Goal: Information Seeking & Learning: Learn about a topic

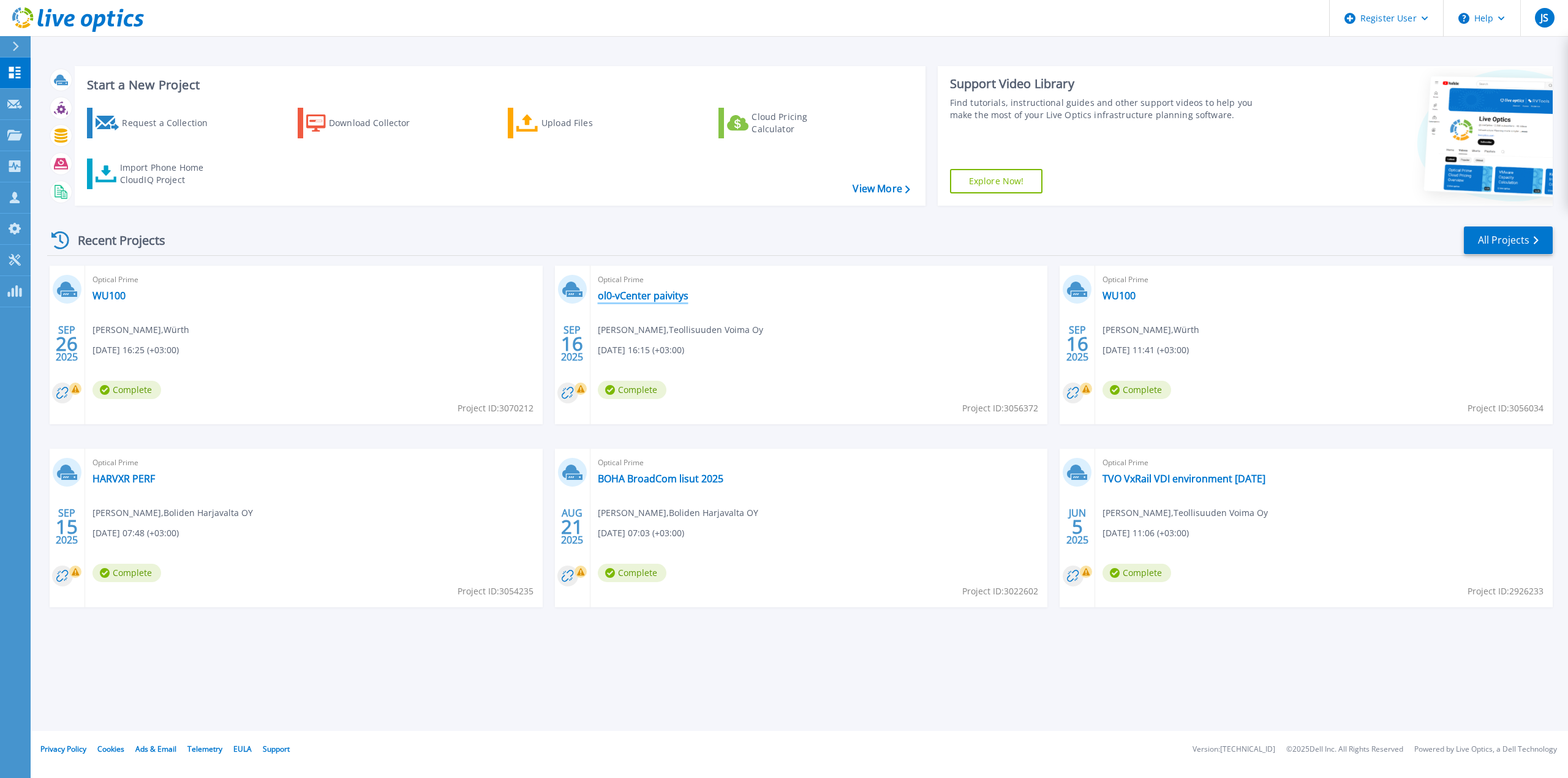
click at [653, 296] on link "ol0-vCenter paivitys" at bounding box center [643, 296] width 91 height 13
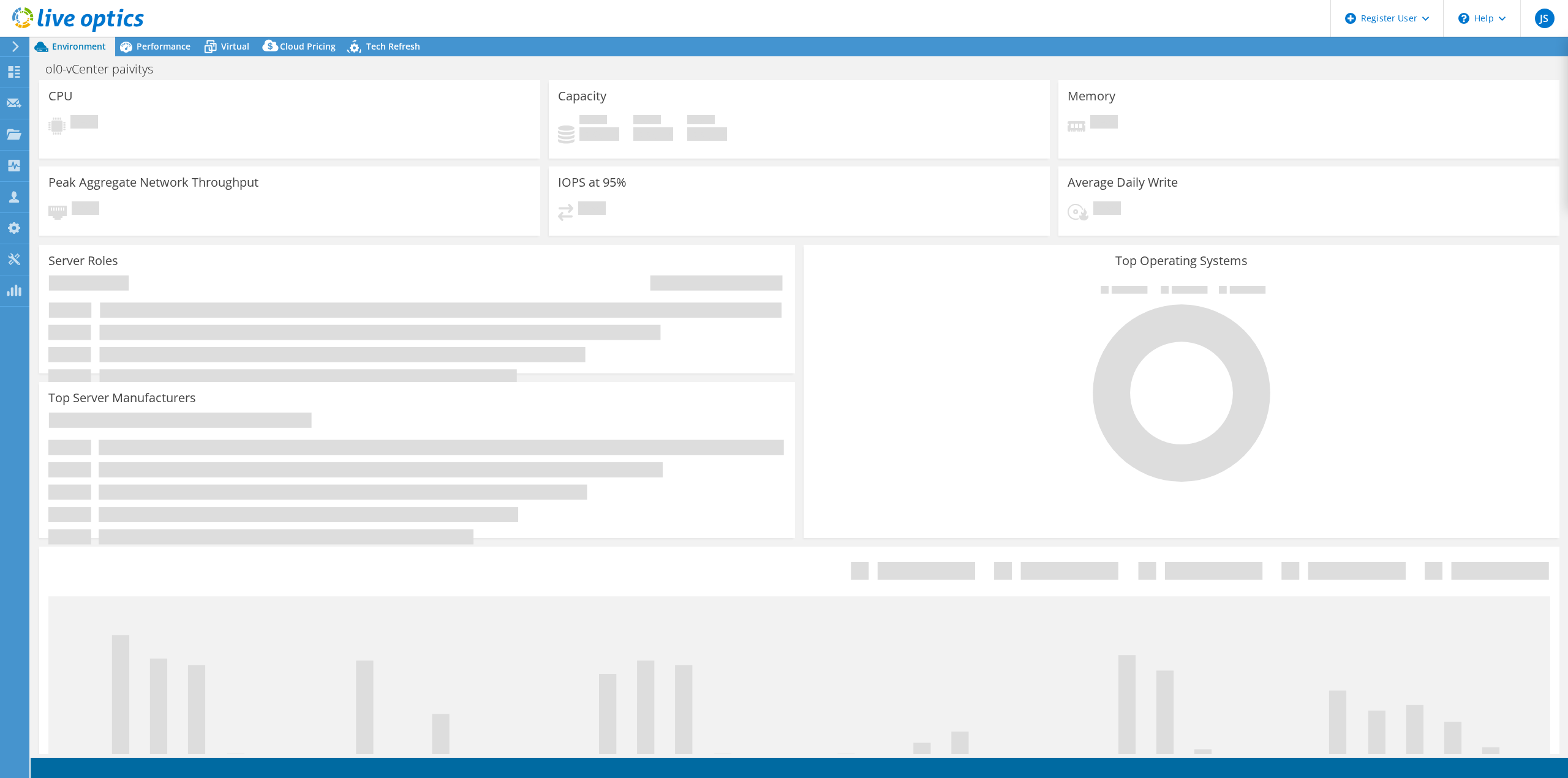
select select "USD"
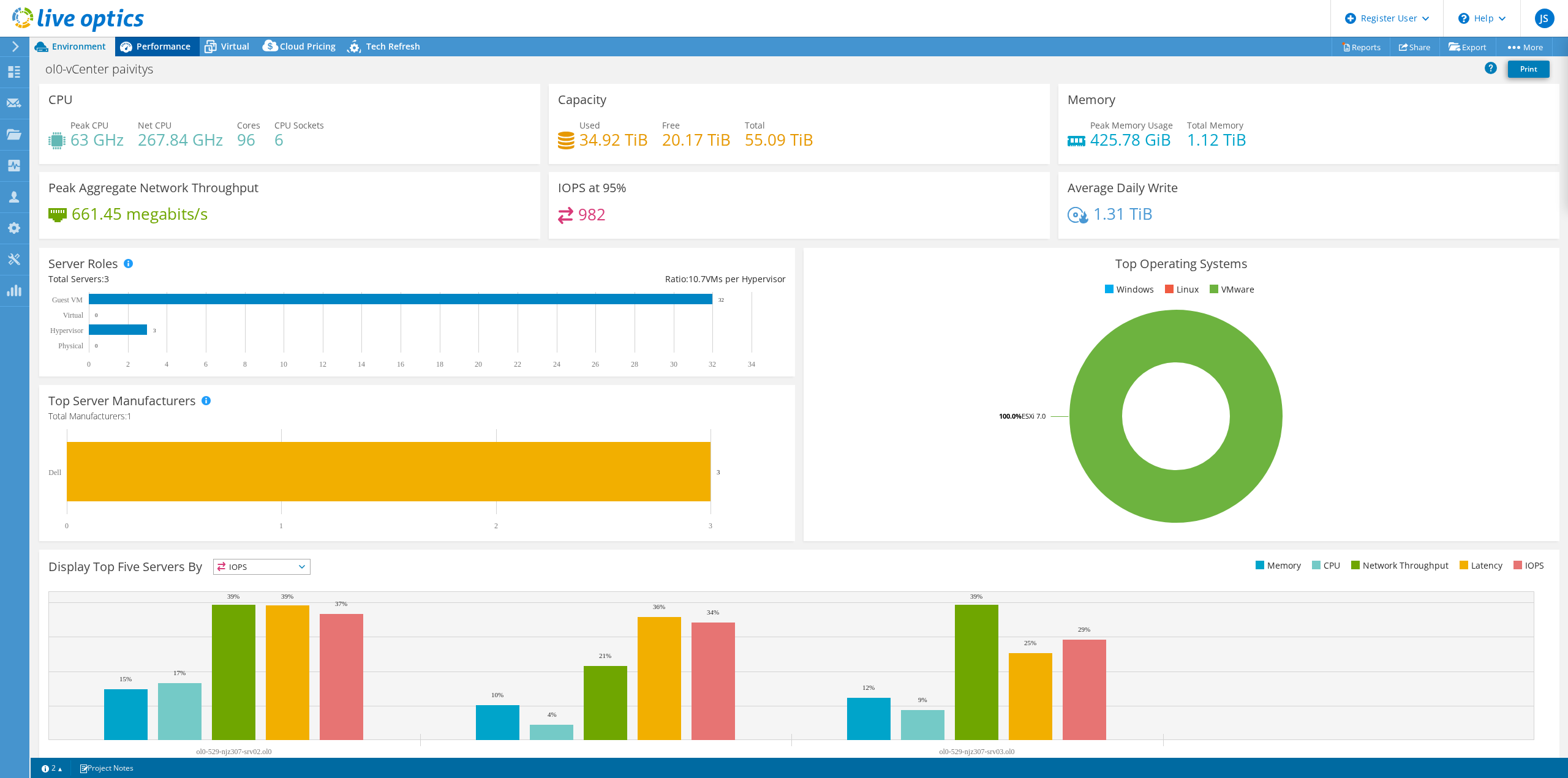
click at [180, 47] on span "Performance" at bounding box center [163, 46] width 54 height 12
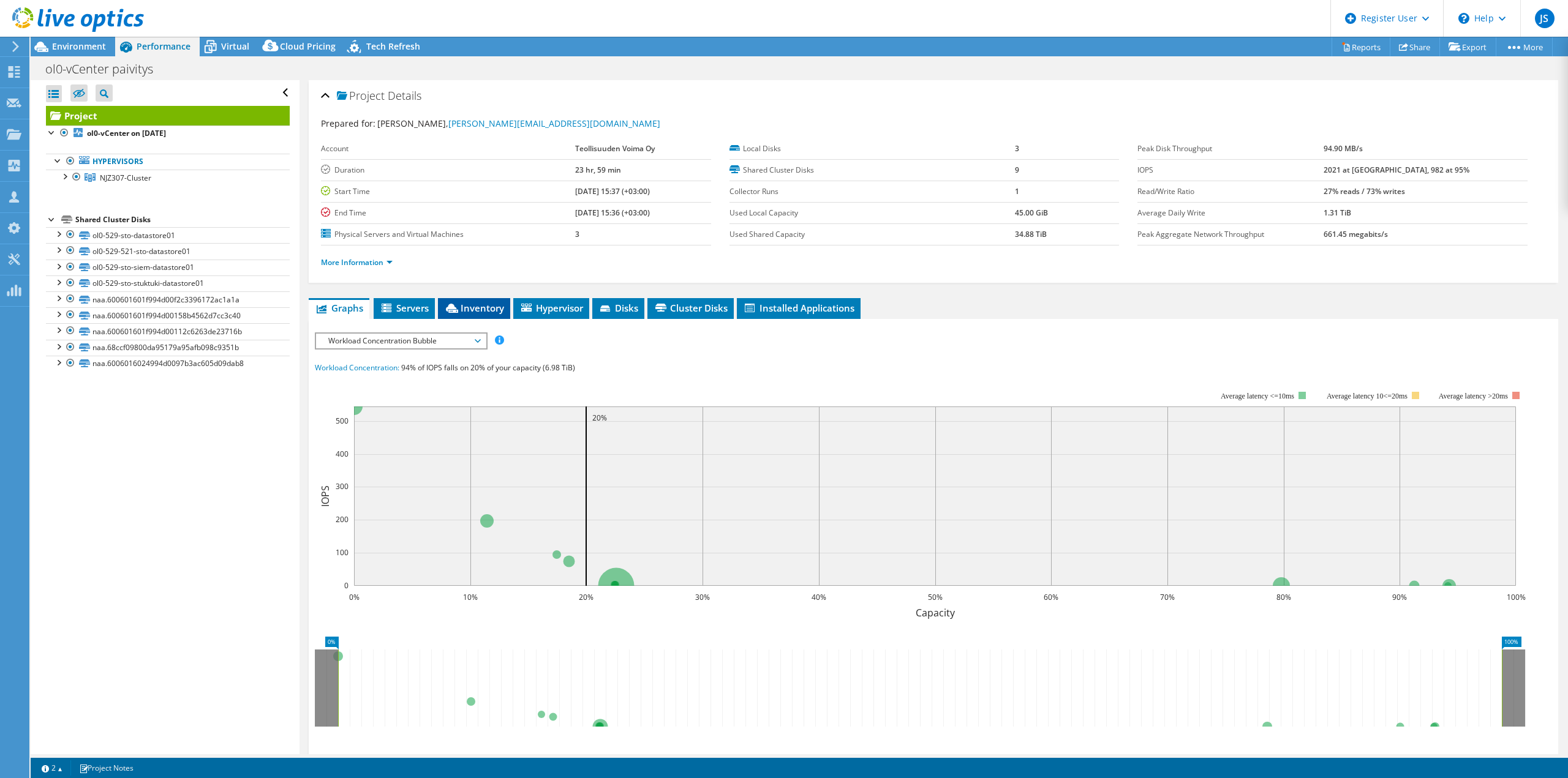
click at [477, 303] on span "Inventory" at bounding box center [473, 308] width 60 height 13
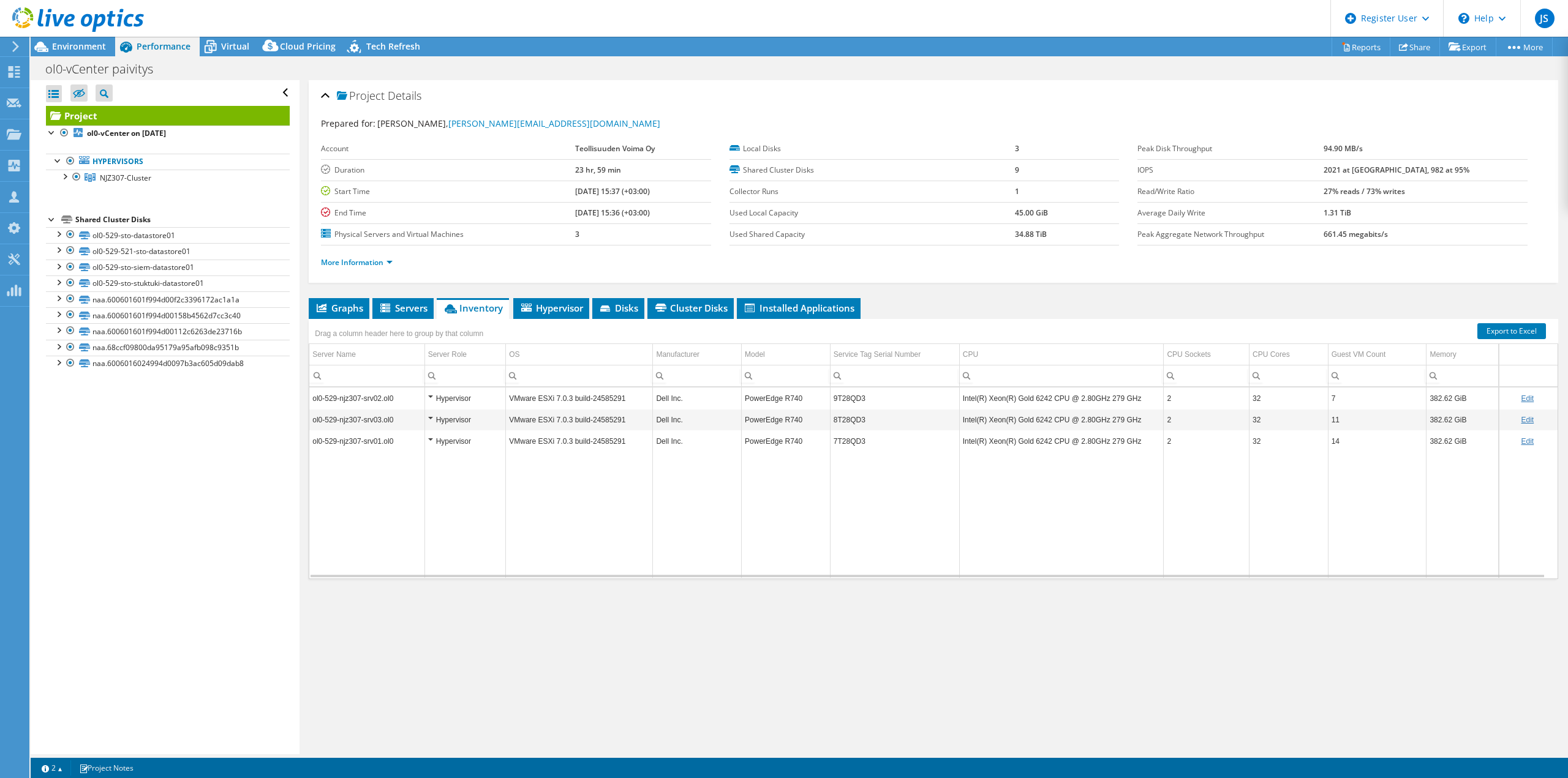
click at [848, 398] on td "9T28QD3" at bounding box center [894, 398] width 129 height 22
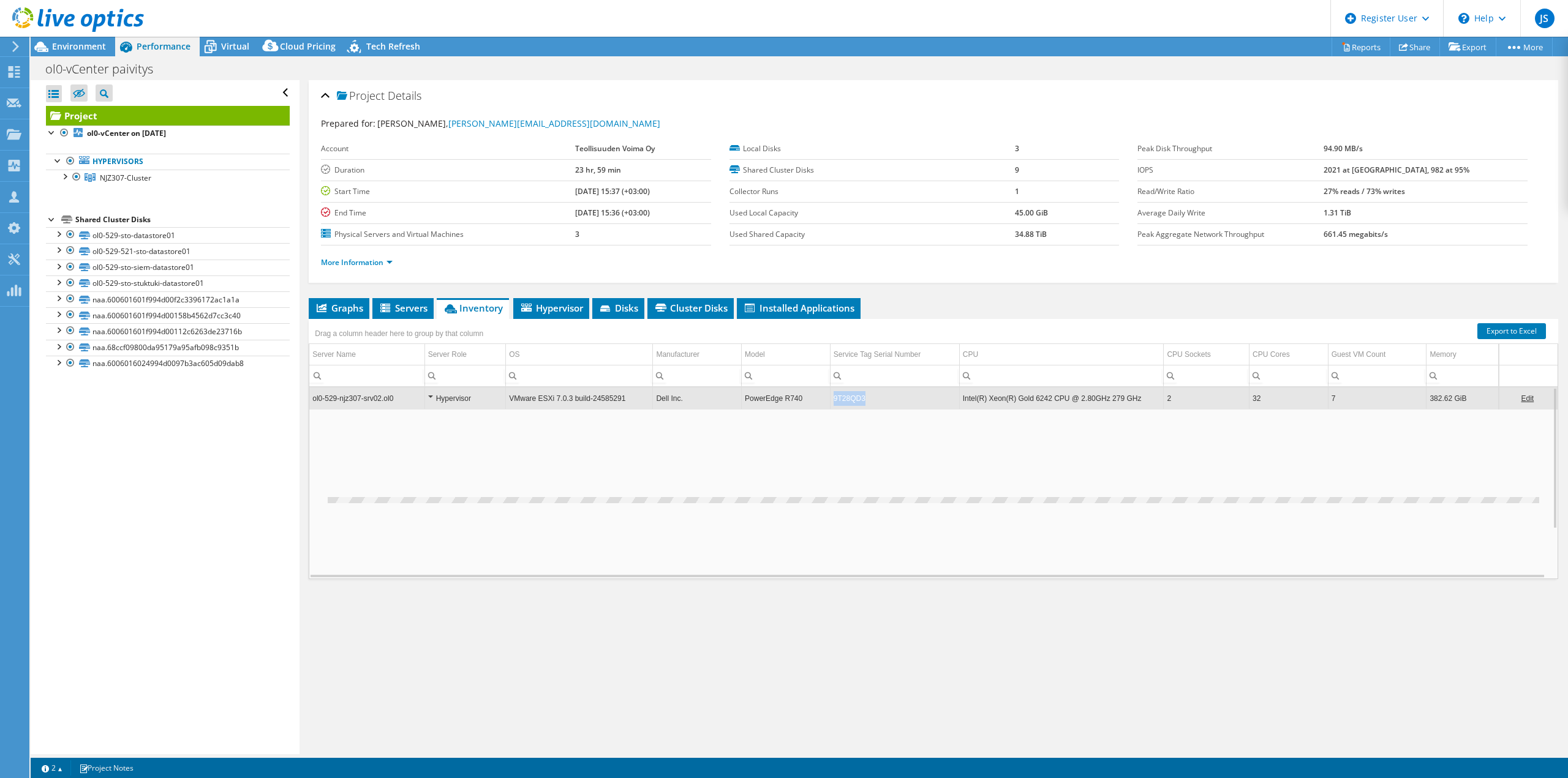
click at [848, 398] on td "9T28QD3" at bounding box center [894, 398] width 129 height 22
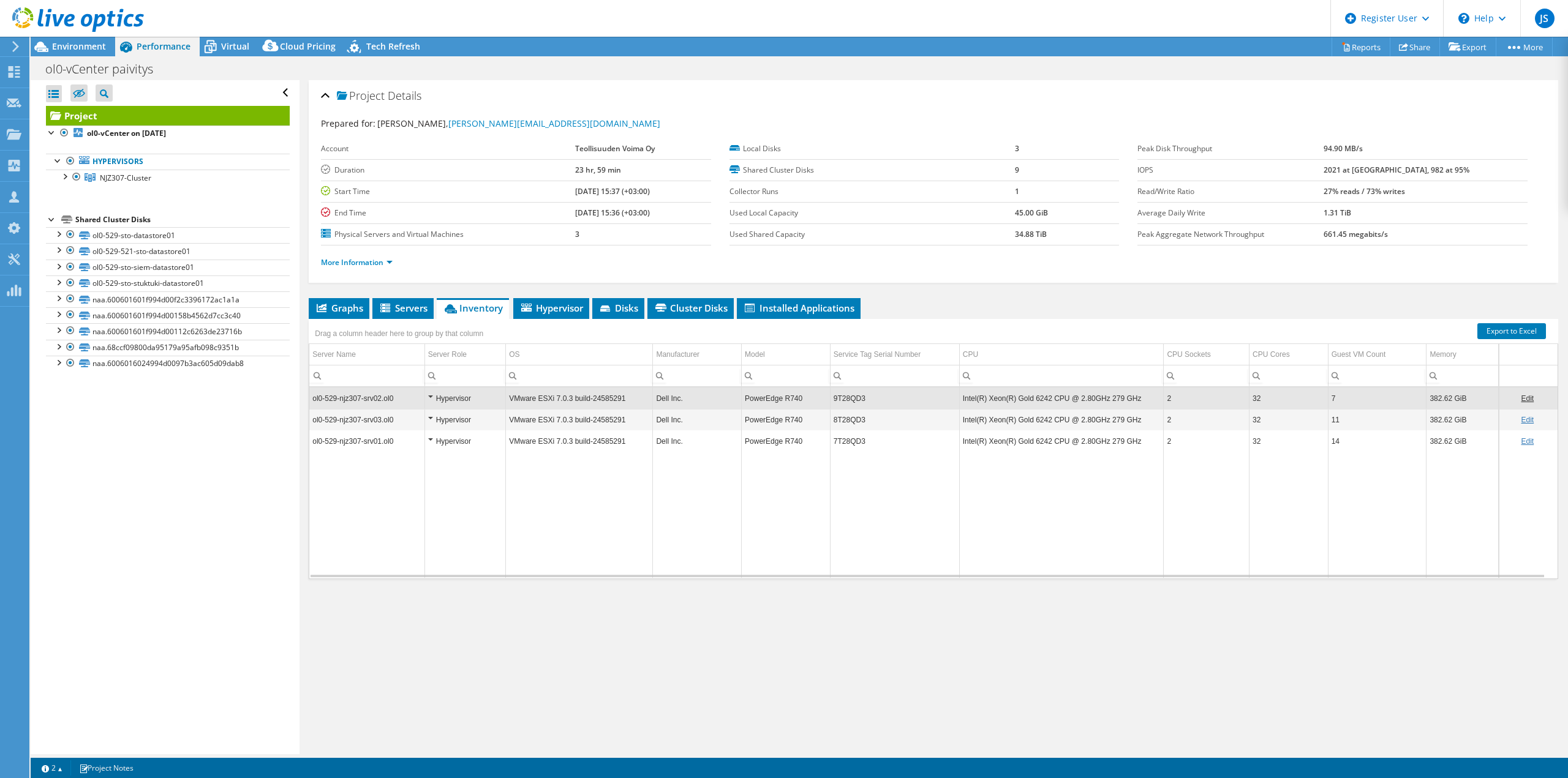
click at [848, 398] on td "9T28QD3" at bounding box center [894, 398] width 129 height 22
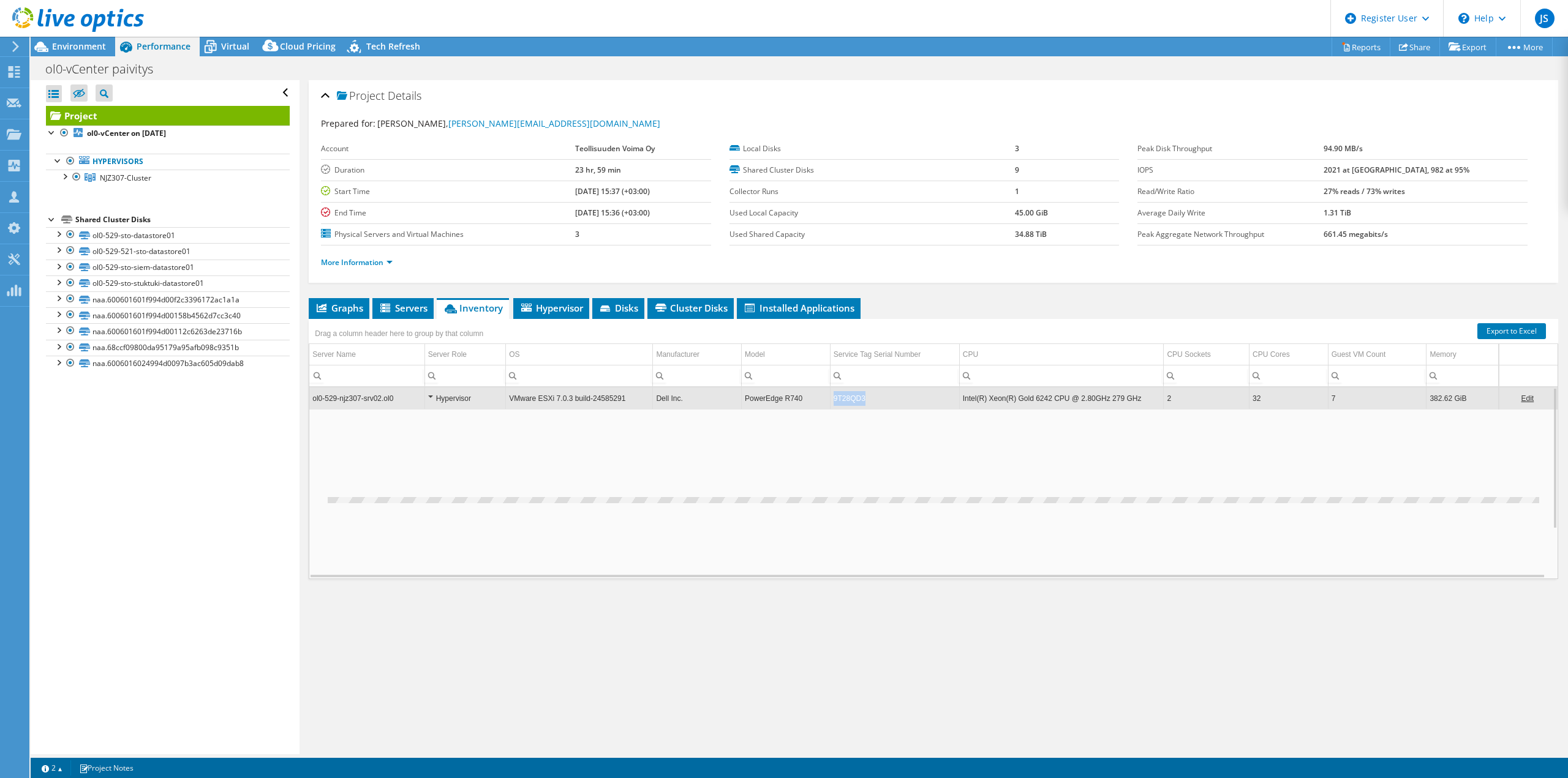
click at [848, 398] on td "9T28QD3" at bounding box center [894, 398] width 129 height 22
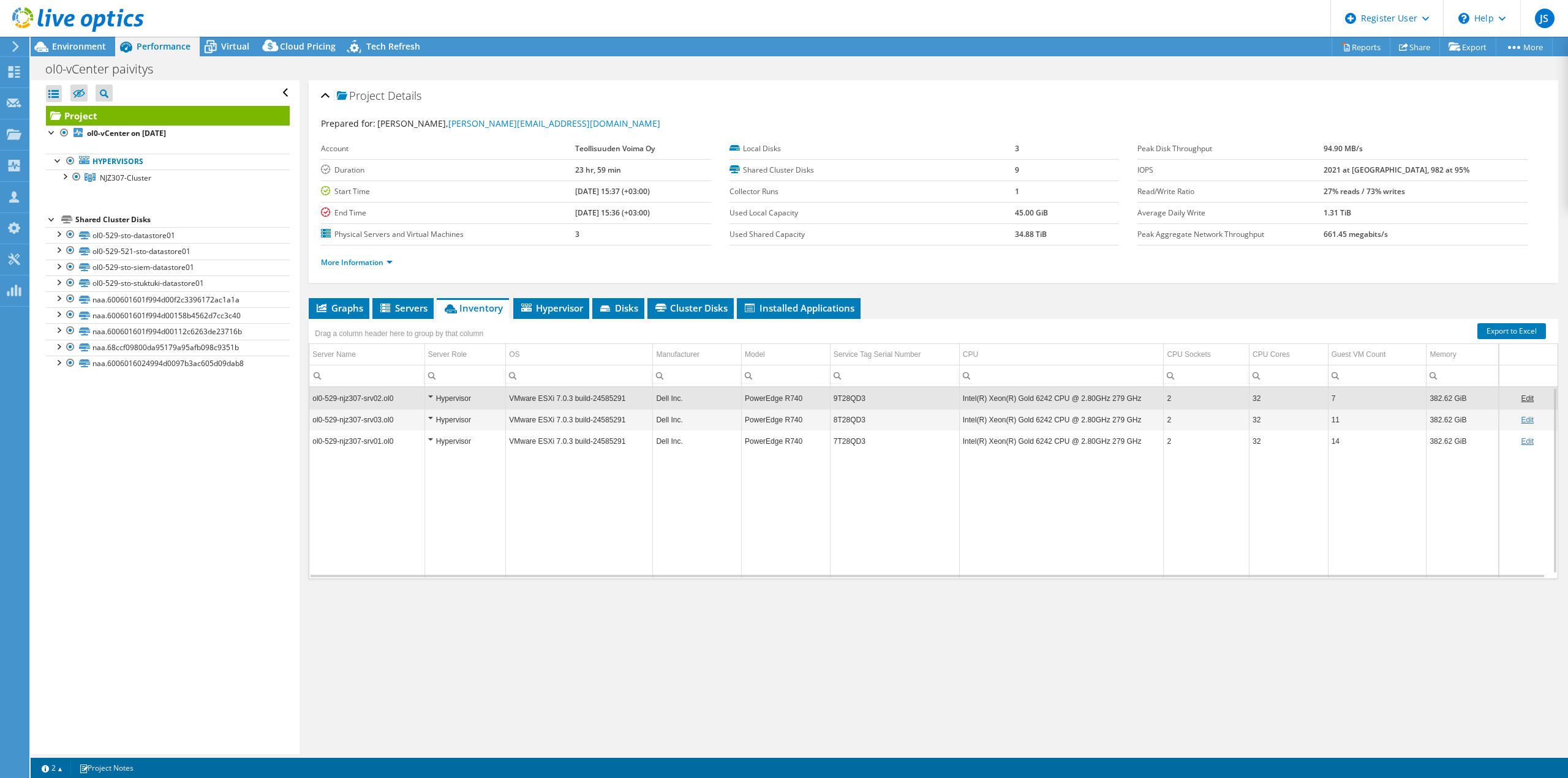
click at [846, 398] on td "9T28QD3" at bounding box center [894, 398] width 129 height 22
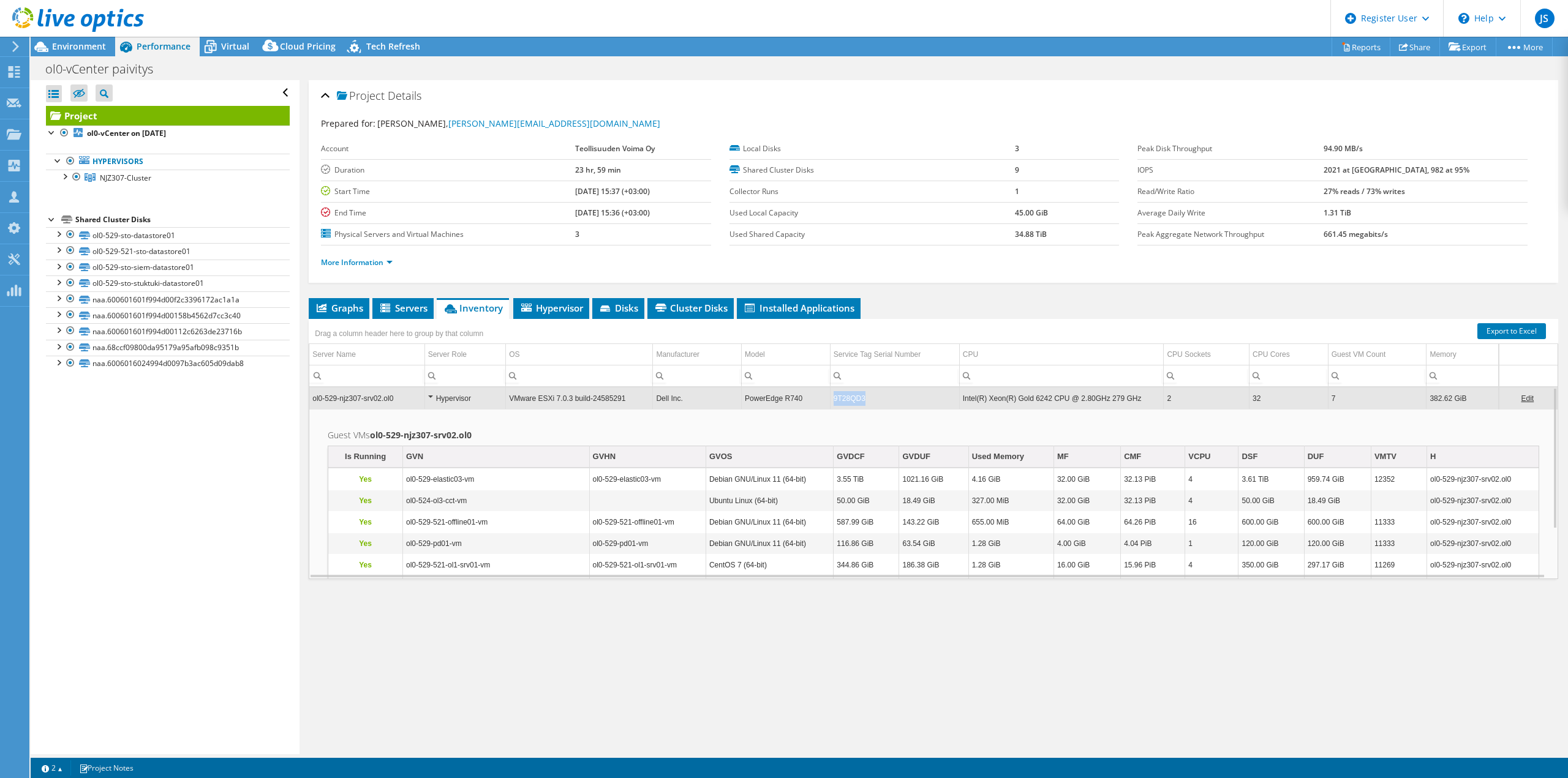
drag, startPoint x: 830, startPoint y: 398, endPoint x: 860, endPoint y: 398, distance: 30.0
click at [860, 398] on td "9T28QD3" at bounding box center [894, 398] width 129 height 22
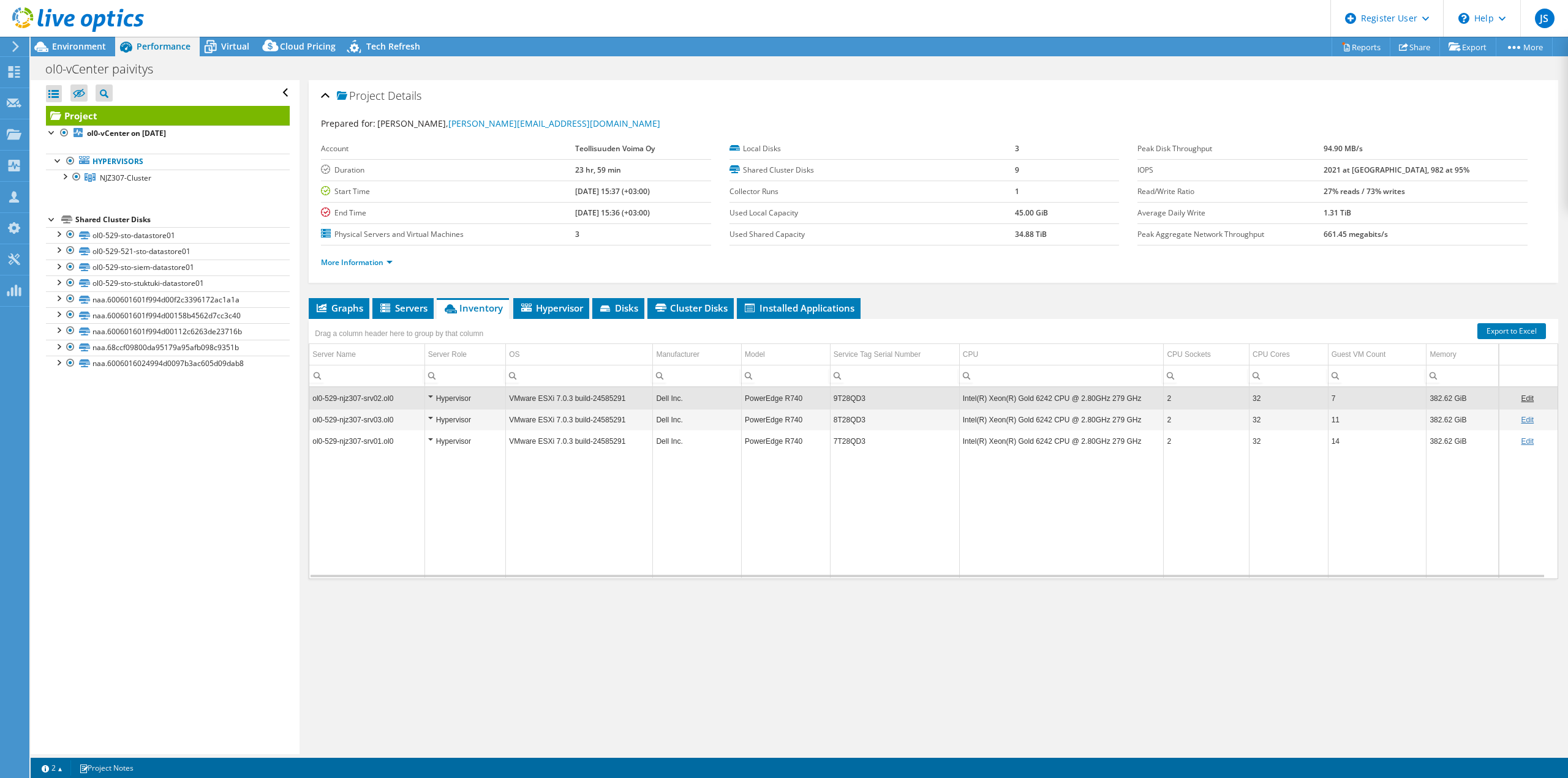
copy td "9T28QD3"
drag, startPoint x: 864, startPoint y: 398, endPoint x: 831, endPoint y: 398, distance: 33.0
click at [831, 398] on td "9T28QD3" at bounding box center [894, 398] width 129 height 22
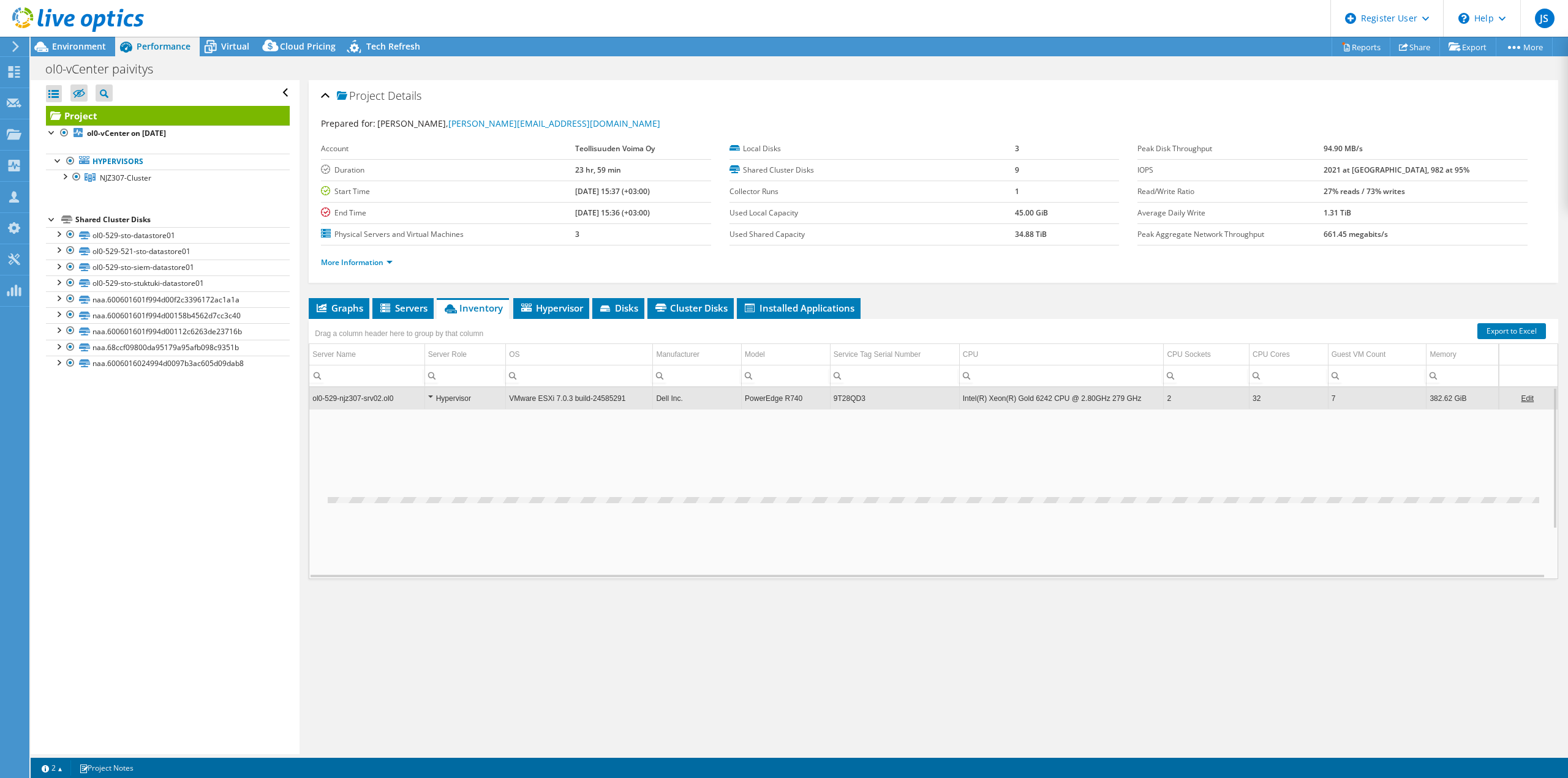
copy td "9T28QD3"
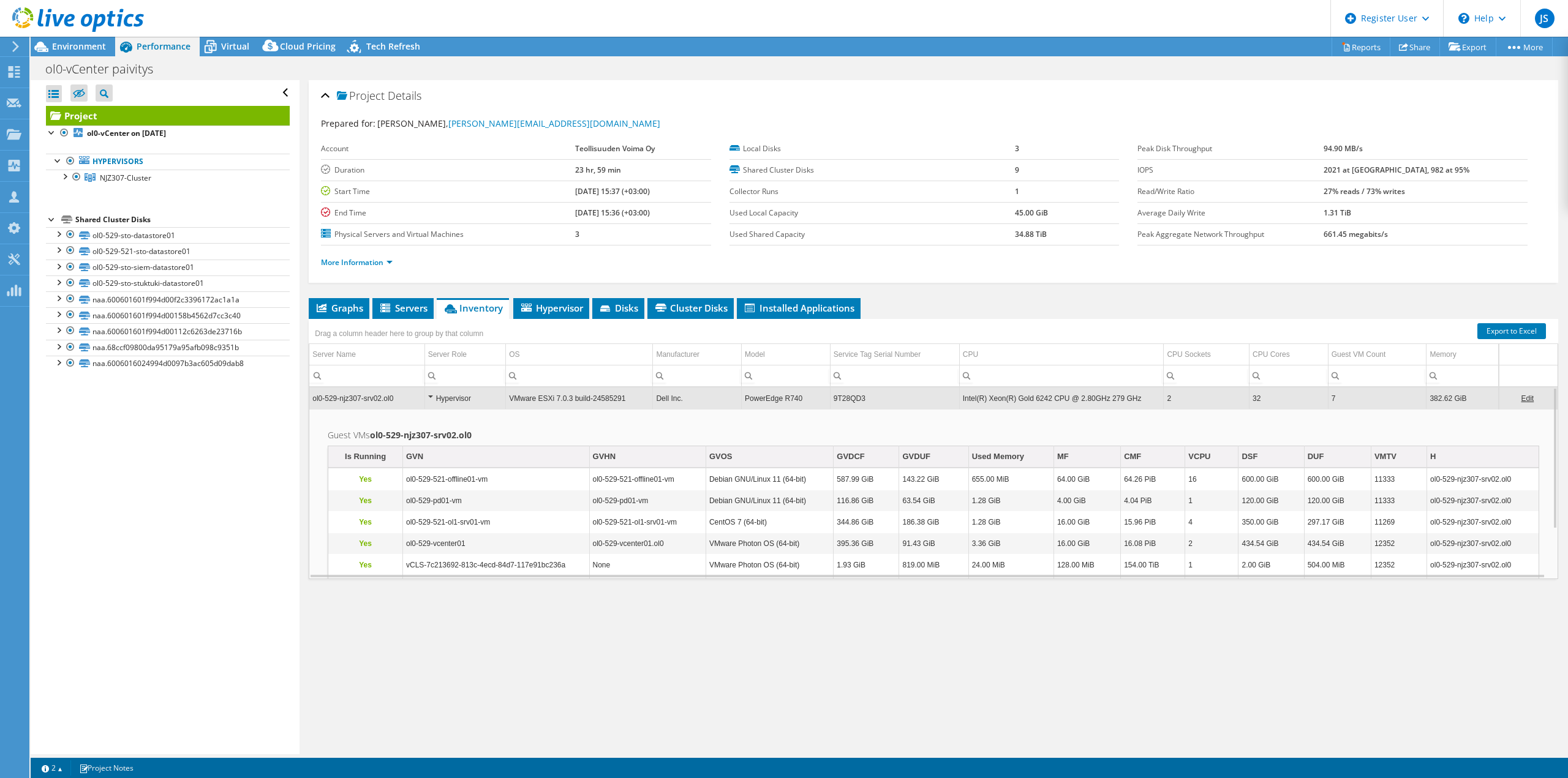
drag, startPoint x: 833, startPoint y: 398, endPoint x: 801, endPoint y: 501, distance: 107.9
click at [801, 501] on td "Debian GNU/Linux 11 (64-bit)" at bounding box center [768, 501] width 127 height 22
click at [401, 300] on li "Servers" at bounding box center [403, 308] width 61 height 21
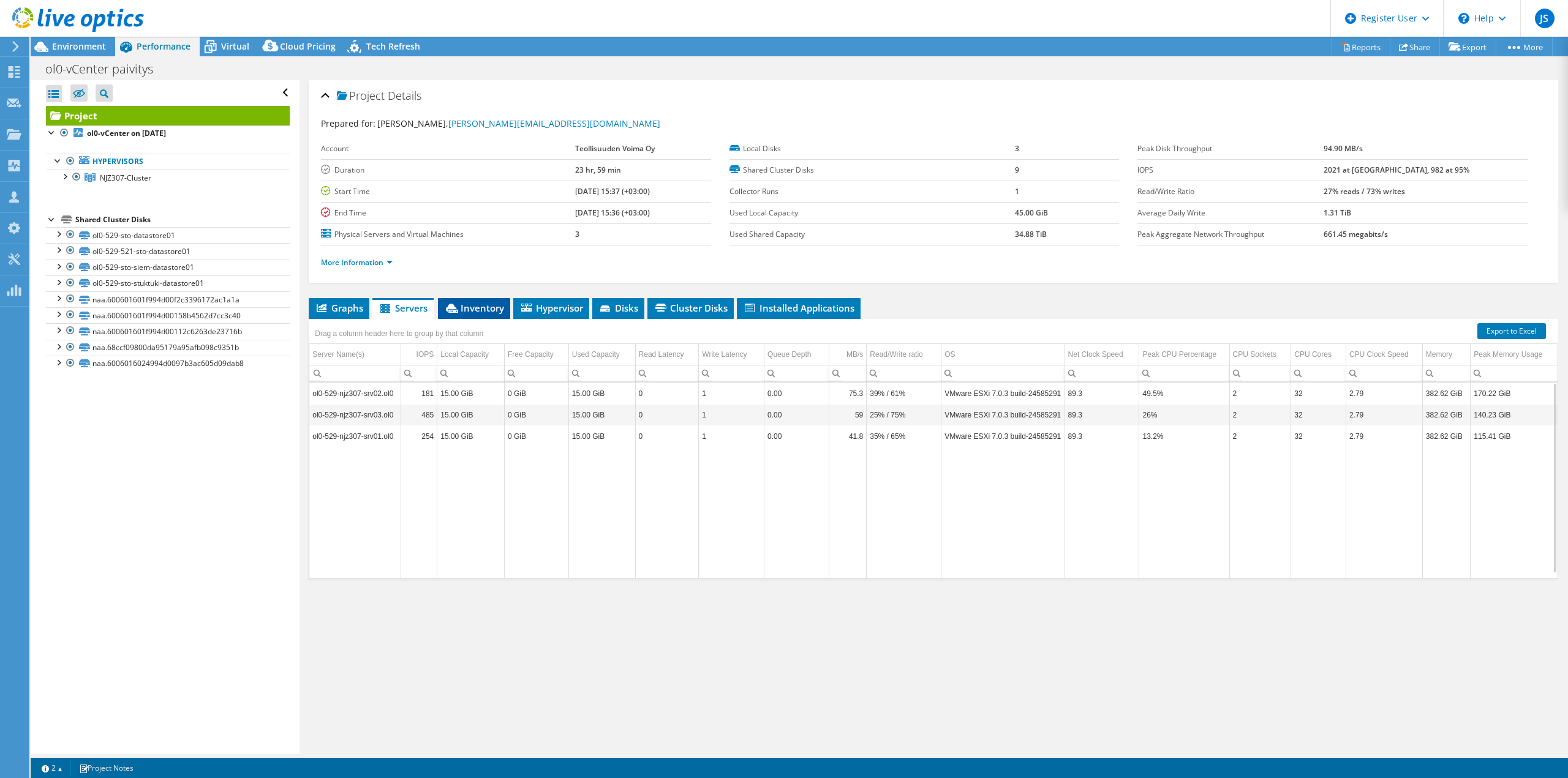
click at [472, 307] on span "Inventory" at bounding box center [473, 308] width 60 height 13
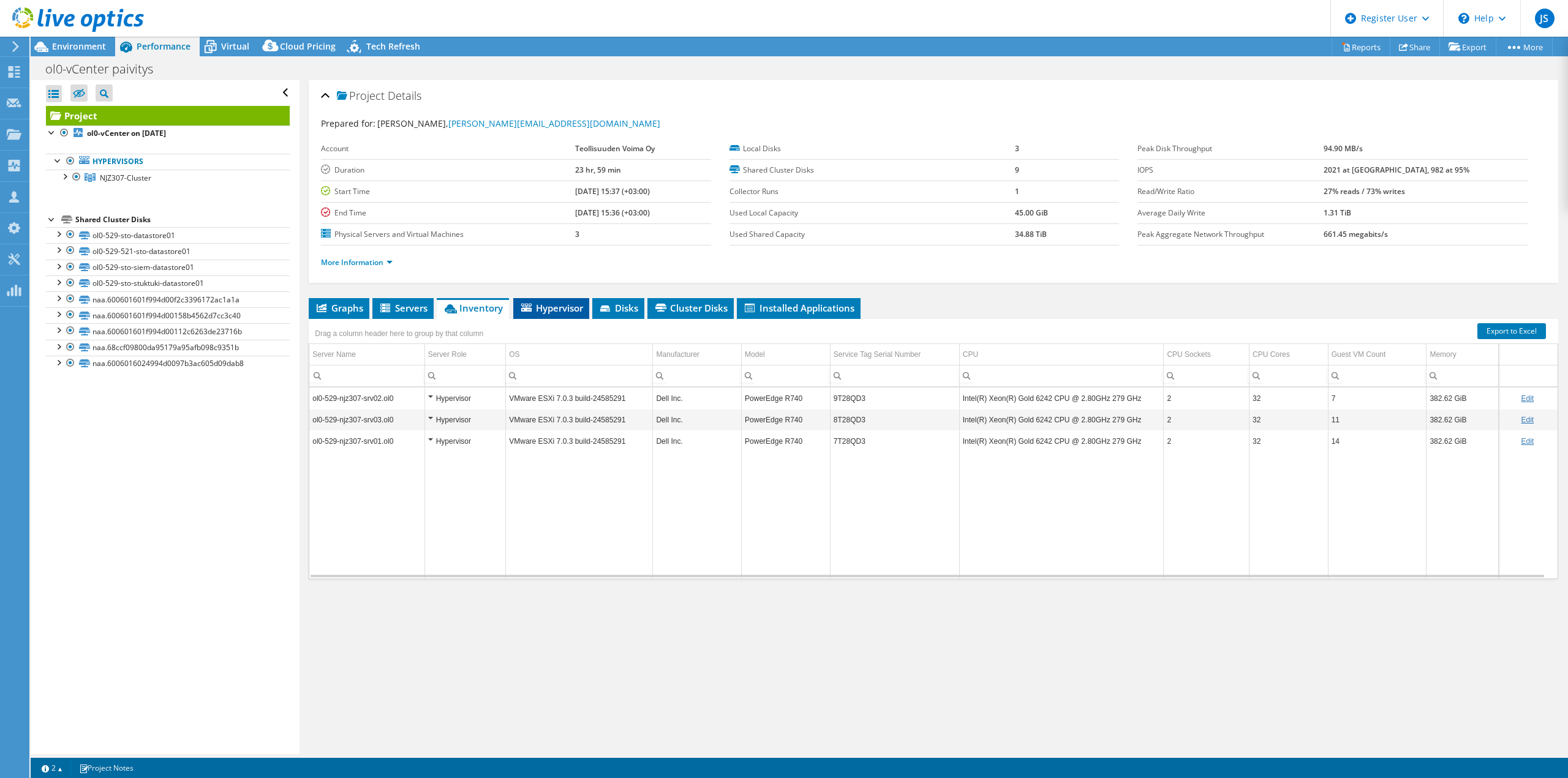
click at [556, 307] on span "Hypervisor" at bounding box center [551, 308] width 64 height 13
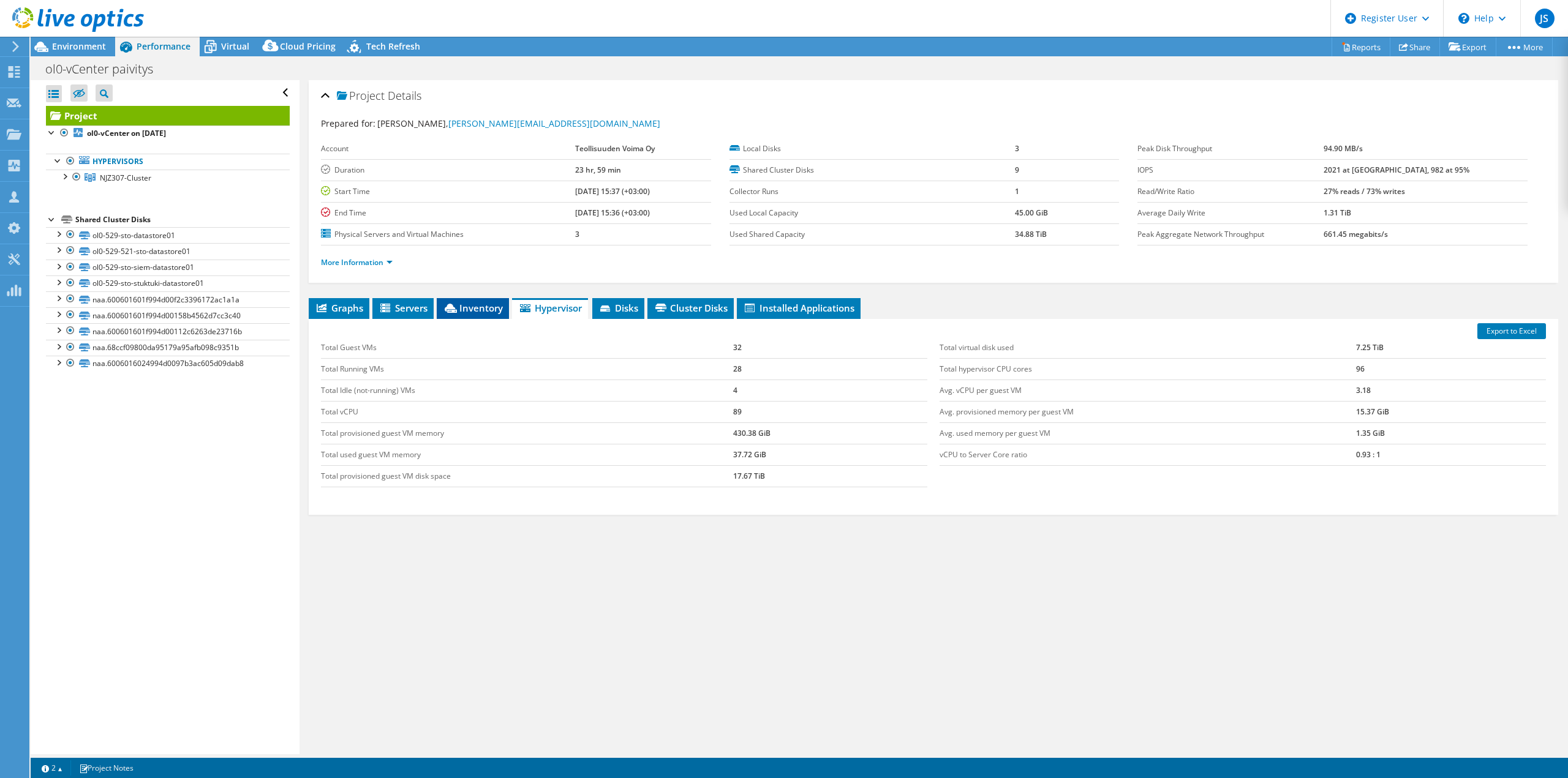
click at [482, 305] on span "Inventory" at bounding box center [472, 308] width 60 height 13
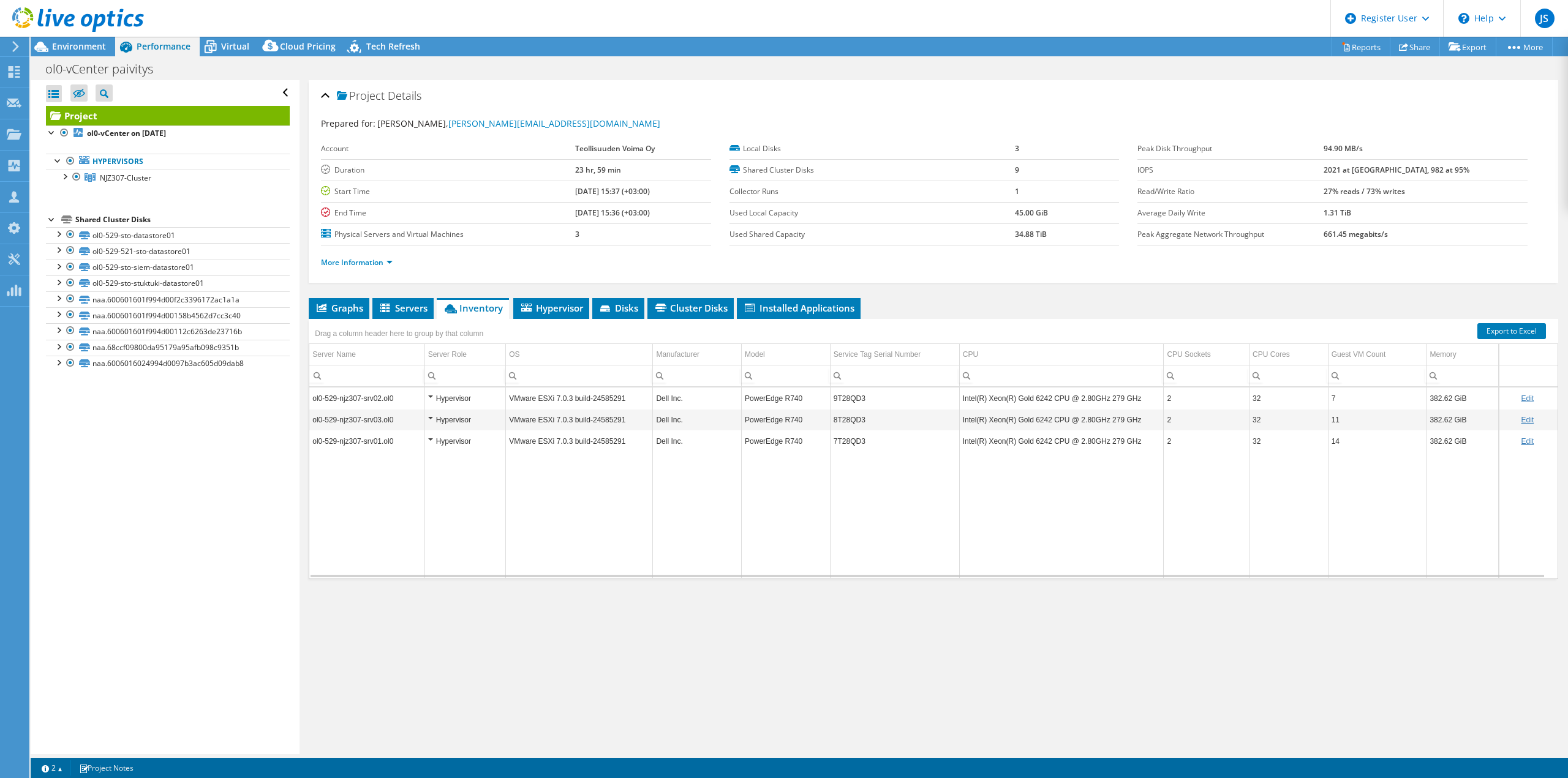
click at [673, 699] on div "Project Details Prepared for: Mika Nurmi, mika.nurmi@tvo.fi Account Teollisuude…" at bounding box center [933, 417] width 1268 height 674
click at [411, 303] on span "Servers" at bounding box center [403, 308] width 49 height 13
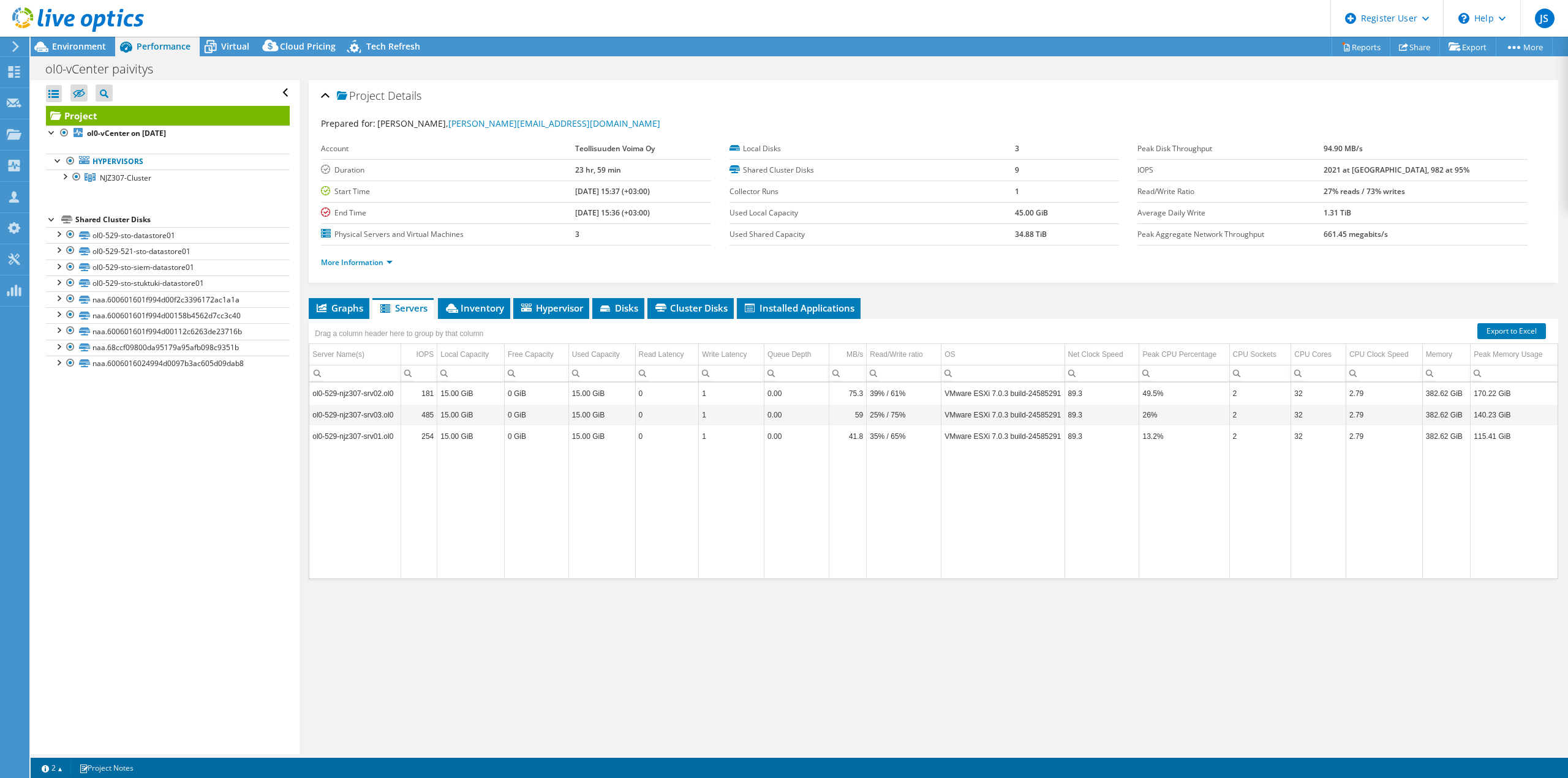
click at [434, 627] on div "Project Details Prepared for: Mika Nurmi, mika.nurmi@tvo.fi Account Teollisuude…" at bounding box center [933, 417] width 1268 height 674
click at [486, 311] on span "Inventory" at bounding box center [473, 308] width 60 height 13
